Goal: Information Seeking & Learning: Learn about a topic

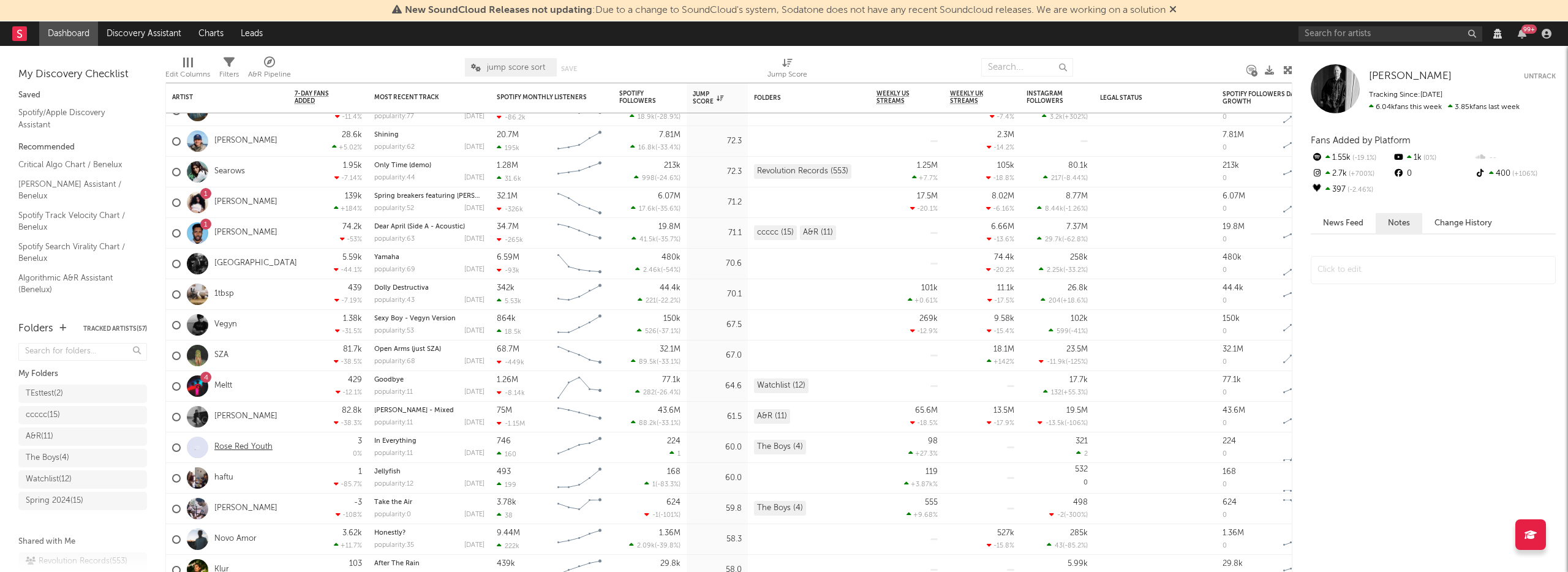
click at [255, 447] on link "Rose Red Youth" at bounding box center [244, 447] width 58 height 10
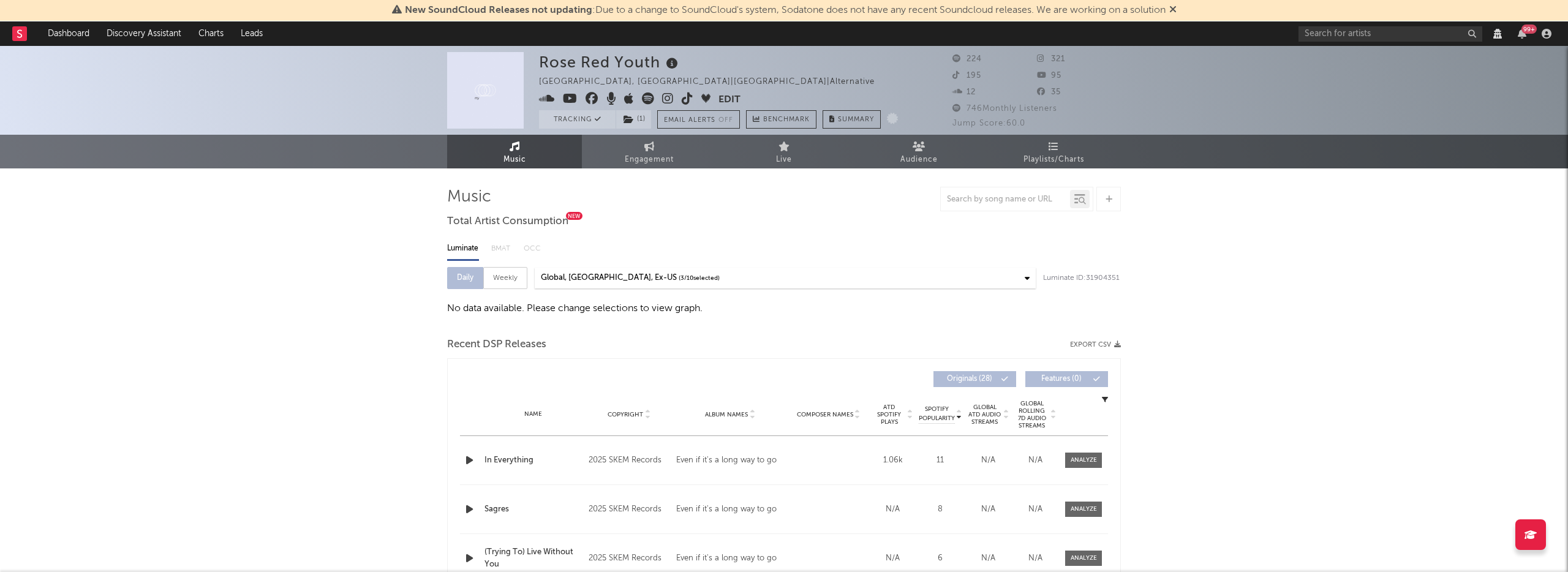
select select "View all"
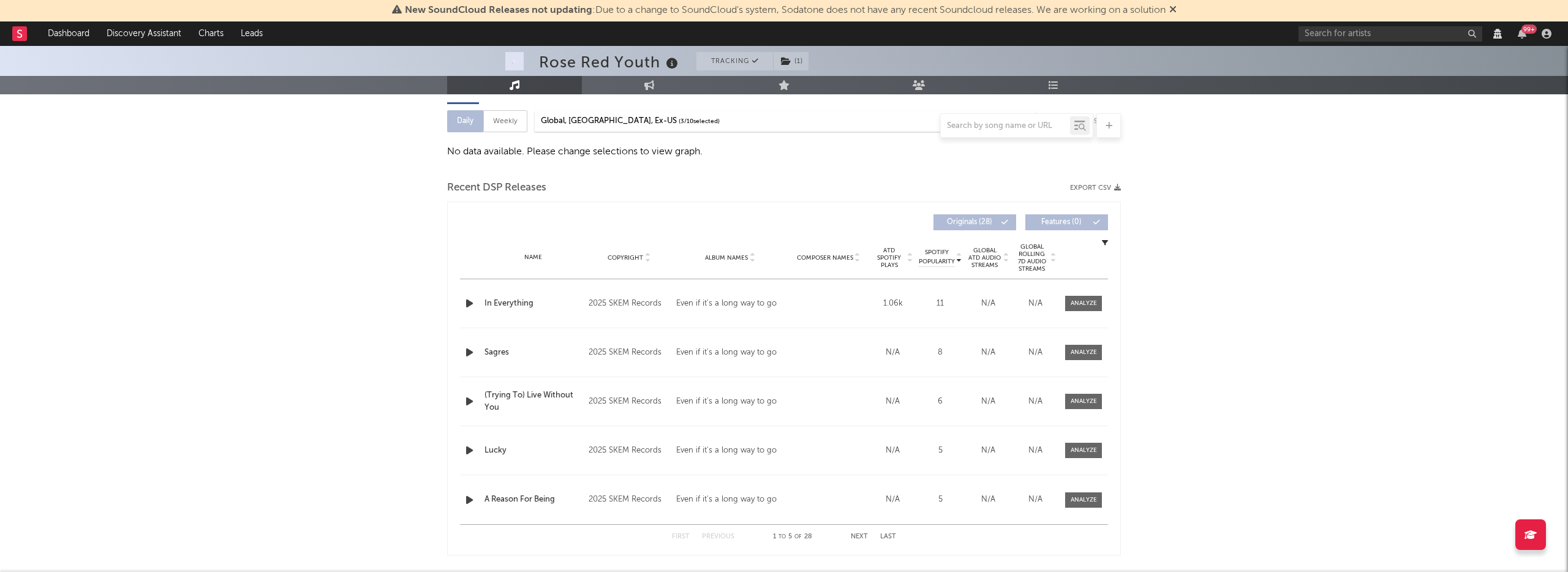
scroll to position [158, 0]
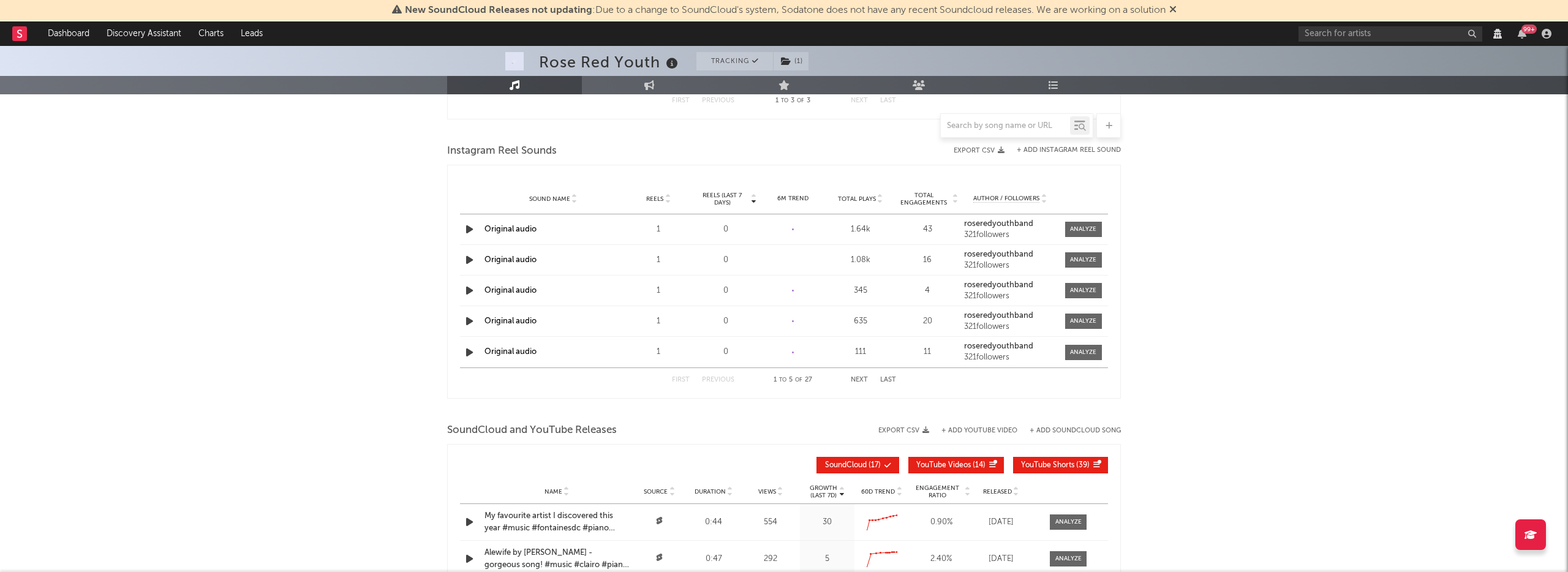
scroll to position [822, 0]
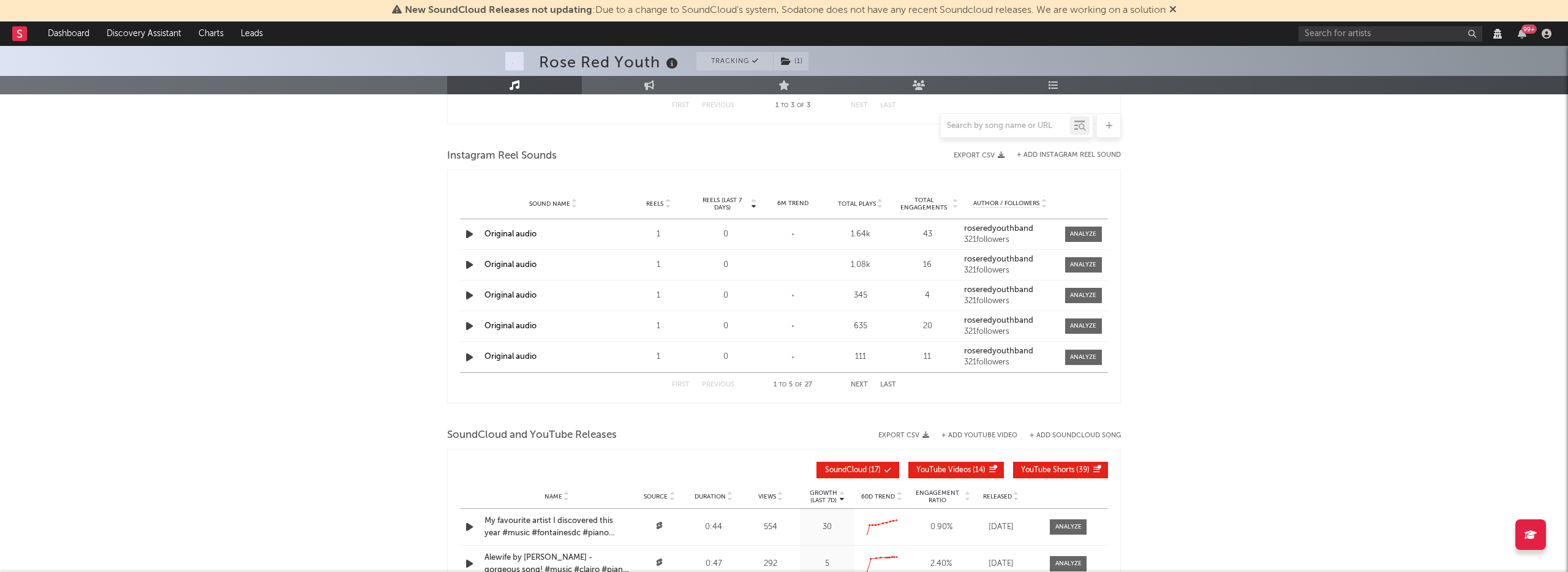
click at [862, 205] on span "Total Plays" at bounding box center [857, 204] width 38 height 7
select select "View all"
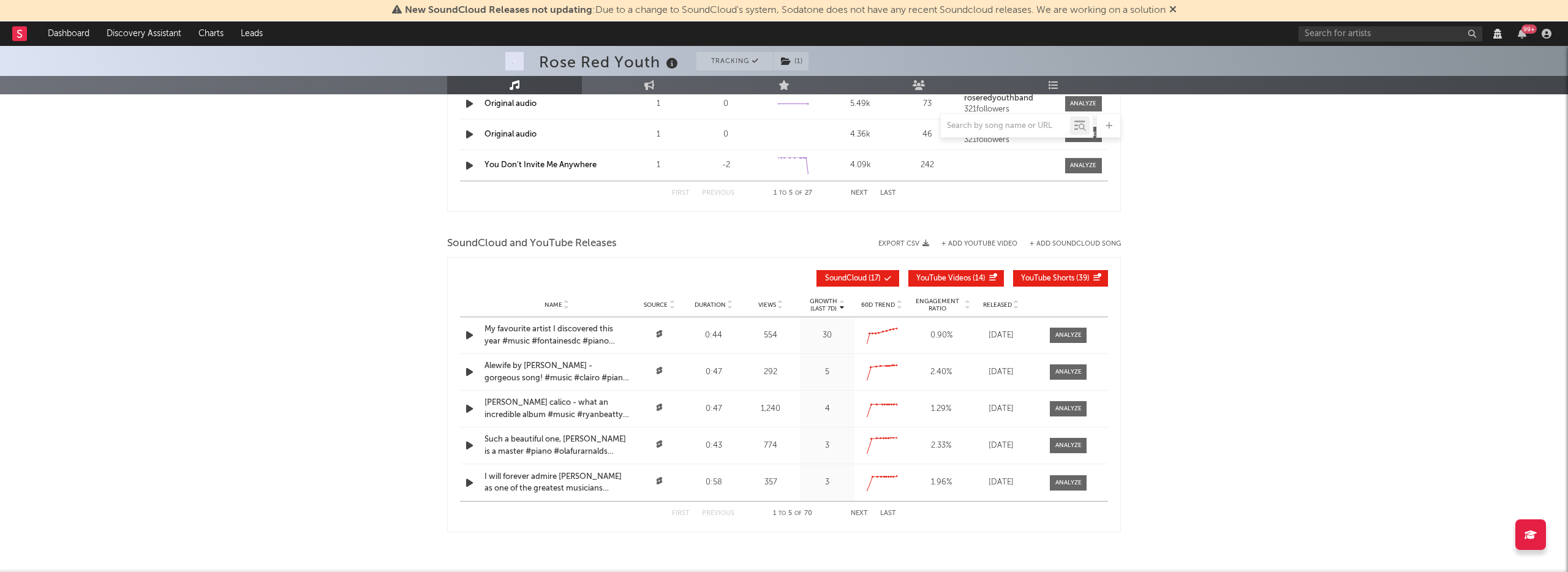
scroll to position [1015, 0]
click at [774, 308] on div "Name Source Duration Views Growth (Last 7d) 60D Trend Engagement Ratio Released" at bounding box center [784, 304] width 648 height 24
click at [768, 300] on span "Views" at bounding box center [767, 303] width 18 height 7
select select "View all"
click at [1077, 337] on div at bounding box center [1068, 335] width 26 height 9
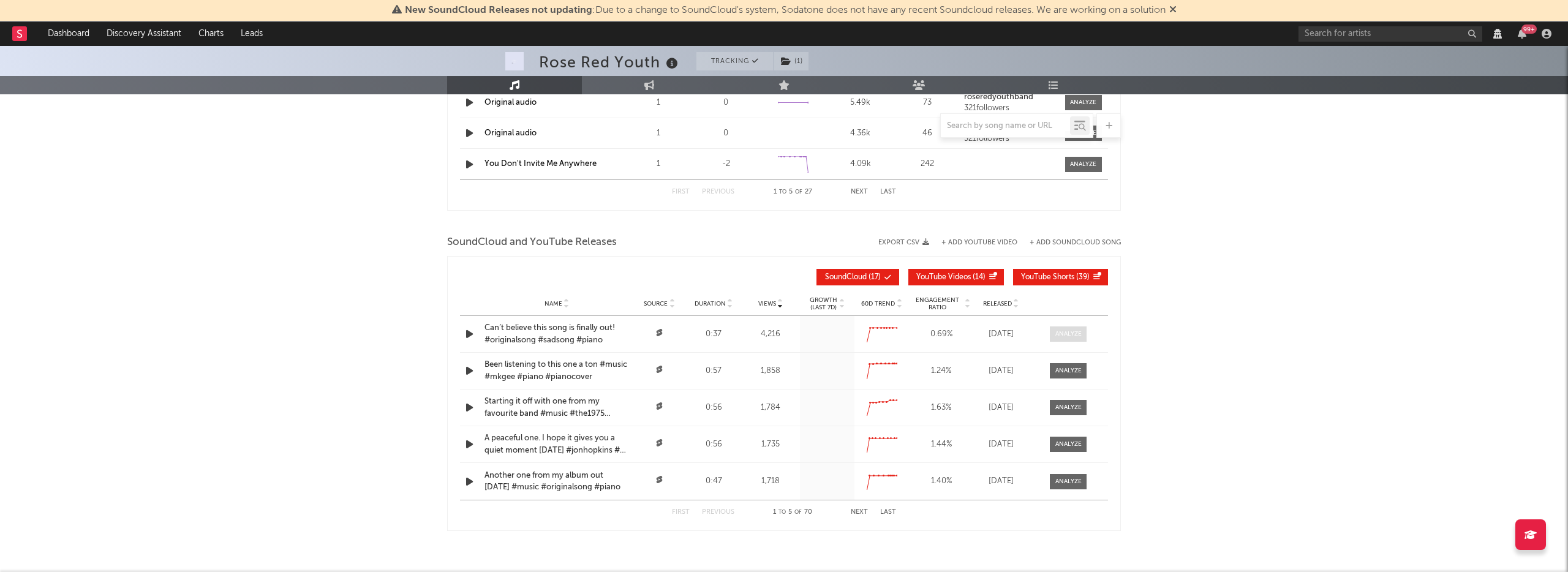
select select "View all"
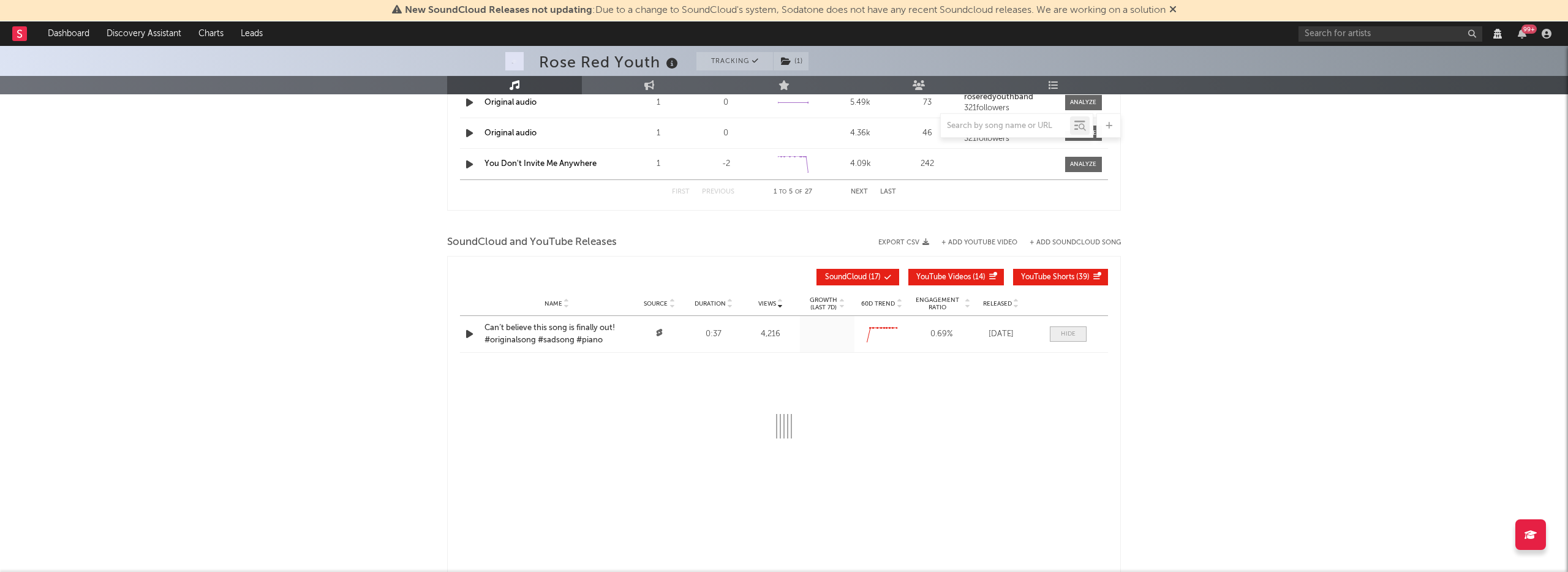
select select "View all"
select select "All"
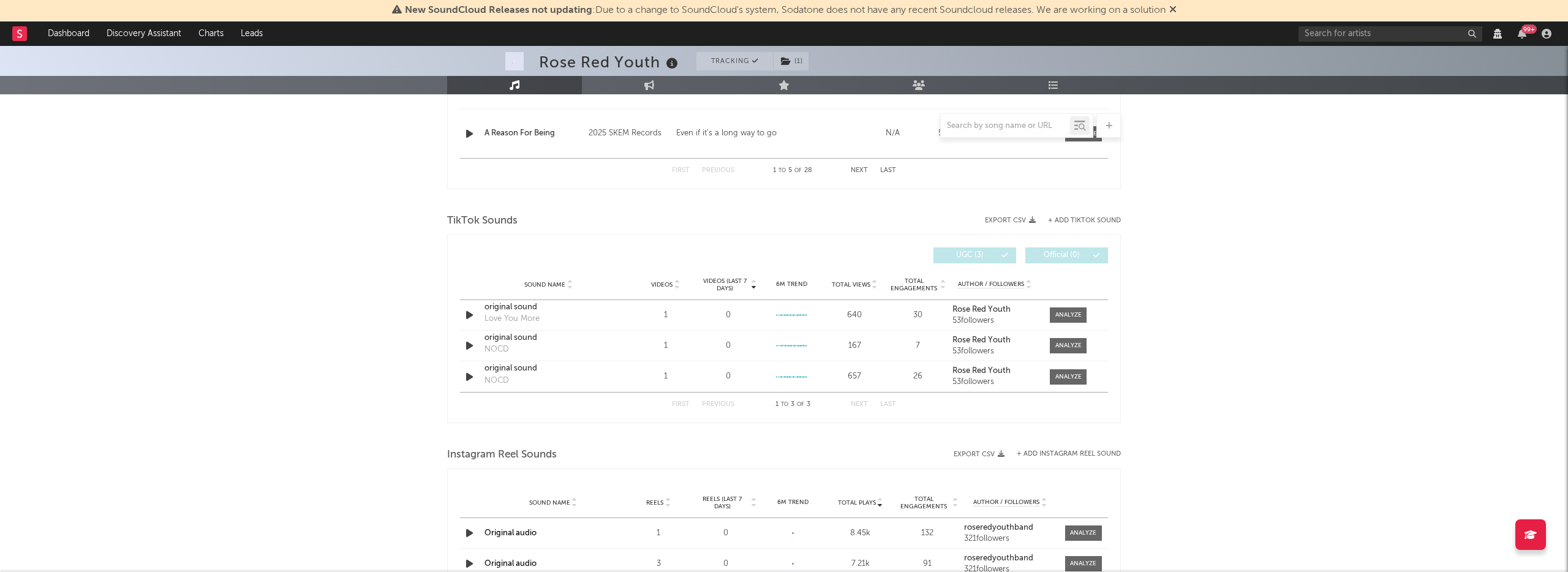
scroll to position [508, 0]
